Goal: Information Seeking & Learning: Learn about a topic

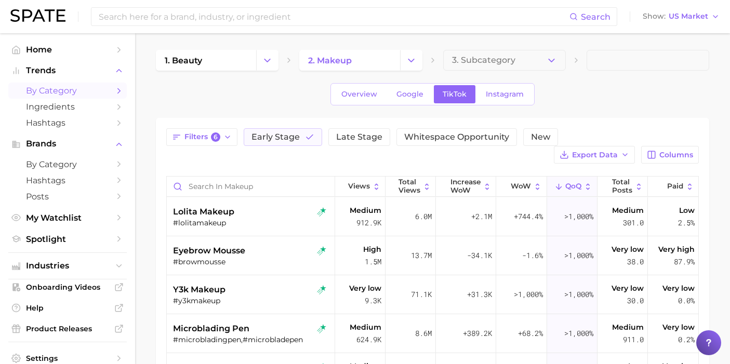
click at [223, 26] on div "Search Show US Market" at bounding box center [364, 16] width 709 height 33
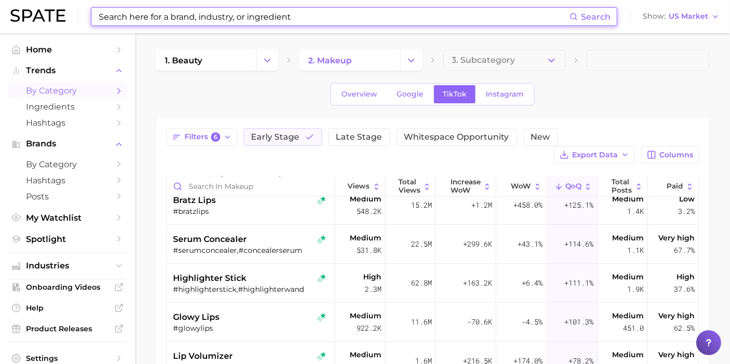
click at [240, 19] on input at bounding box center [334, 17] width 472 height 18
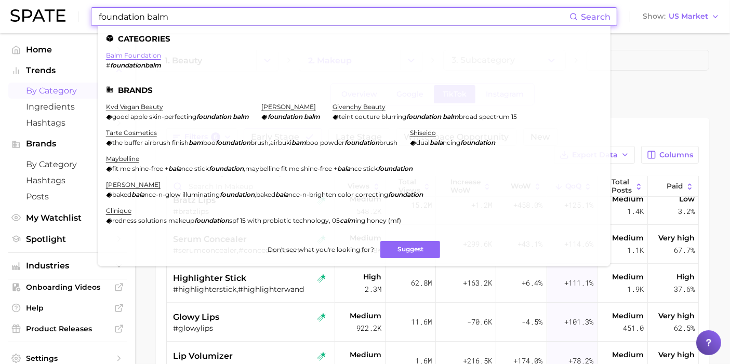
type input "foundation balm"
click at [144, 56] on link "balm foundation" at bounding box center [133, 55] width 55 height 8
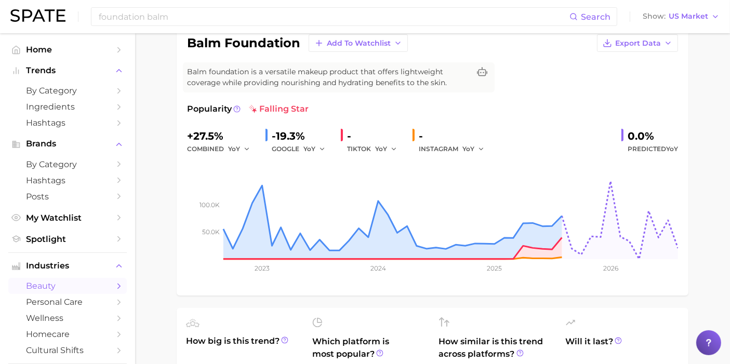
scroll to position [92, 0]
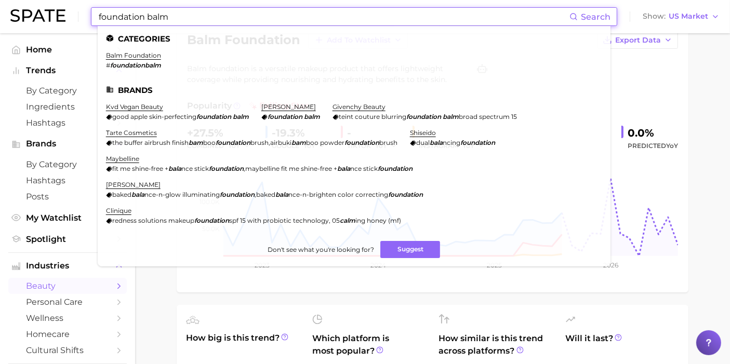
click at [265, 21] on input "foundation balm" at bounding box center [334, 17] width 472 height 18
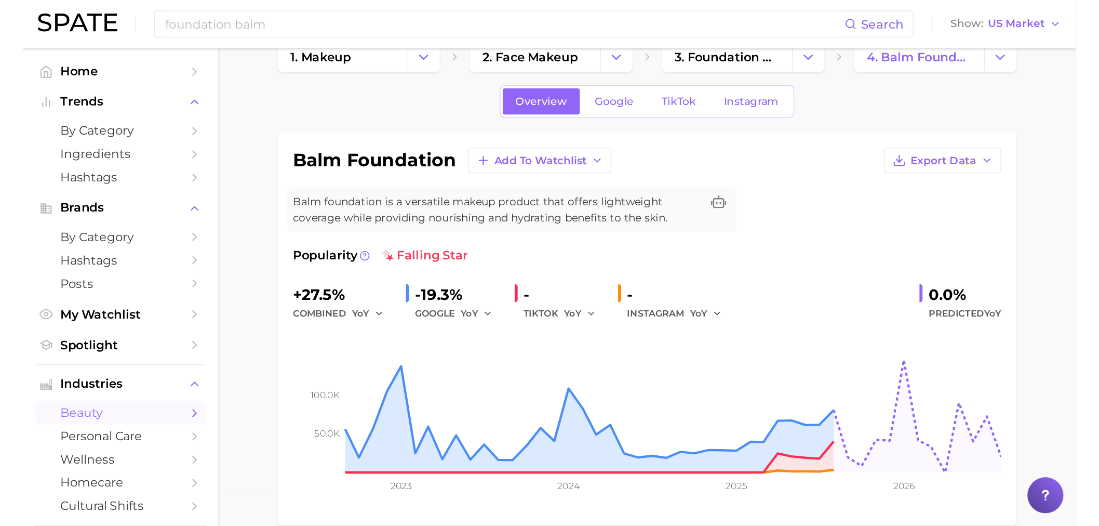
scroll to position [23, 0]
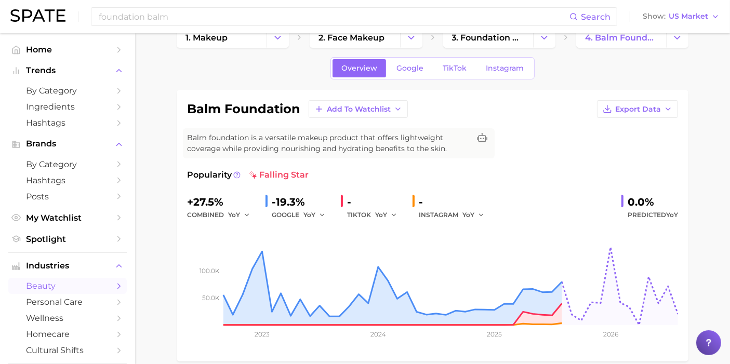
click at [374, 218] on div "TIKTOK YoY" at bounding box center [375, 215] width 57 height 12
click at [383, 213] on span "YoY" at bounding box center [381, 214] width 12 height 9
click at [397, 246] on button "QoQ" at bounding box center [432, 250] width 114 height 19
click at [294, 213] on div "GOOGLE YoY" at bounding box center [302, 215] width 61 height 12
click at [322, 212] on icon "button" at bounding box center [321, 214] width 7 height 7
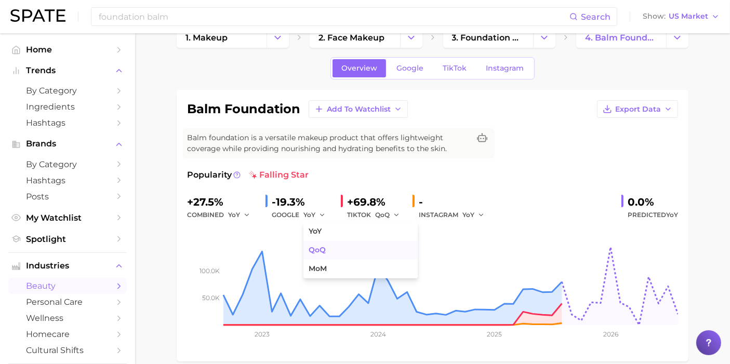
click at [328, 251] on button "QoQ" at bounding box center [360, 250] width 114 height 19
click at [242, 217] on button "YoY" at bounding box center [239, 215] width 22 height 12
click at [253, 256] on button "QoQ" at bounding box center [285, 250] width 114 height 19
